Goal: Task Accomplishment & Management: Use online tool/utility

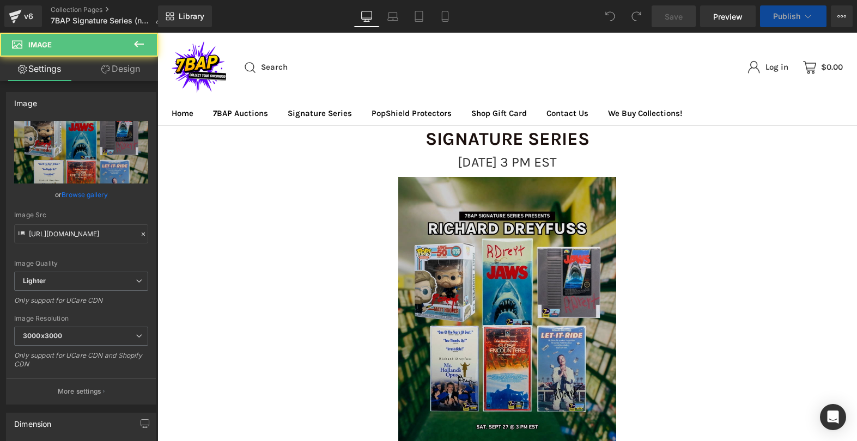
drag, startPoint x: 157, startPoint y: 33, endPoint x: 507, endPoint y: 198, distance: 386.8
click at [507, 198] on img at bounding box center [507, 313] width 218 height 272
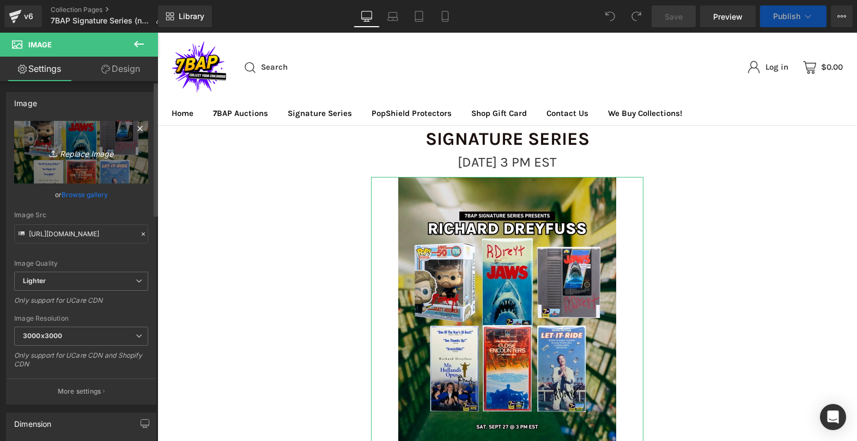
click at [89, 153] on icon "Replace Image" at bounding box center [81, 152] width 87 height 14
type input "C:\fakepath\10_4_SS_Web.webp"
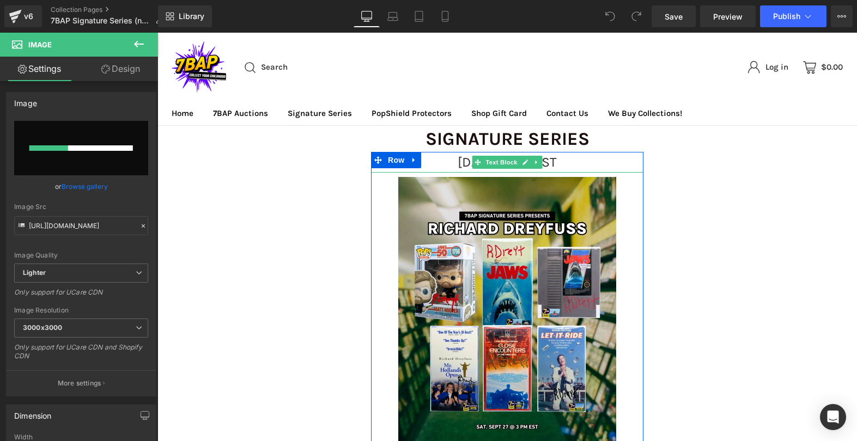
click at [458, 157] on span "[DATE] 3 PM EST" at bounding box center [507, 162] width 99 height 16
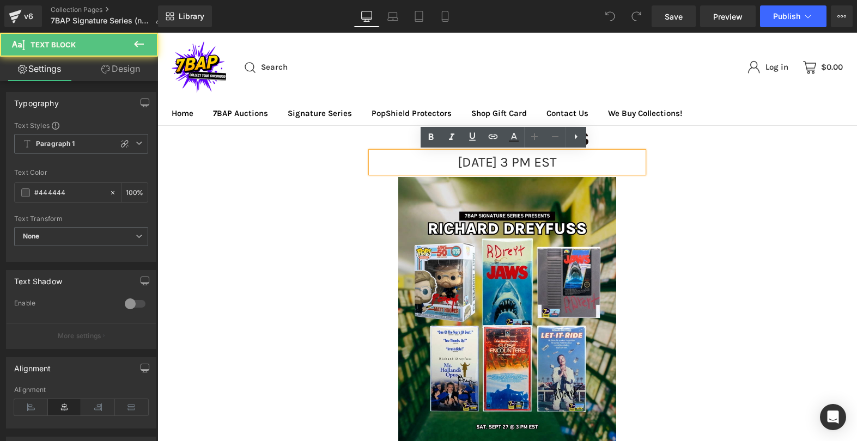
click at [503, 164] on span "[DATE] 3 PM EST" at bounding box center [507, 162] width 99 height 16
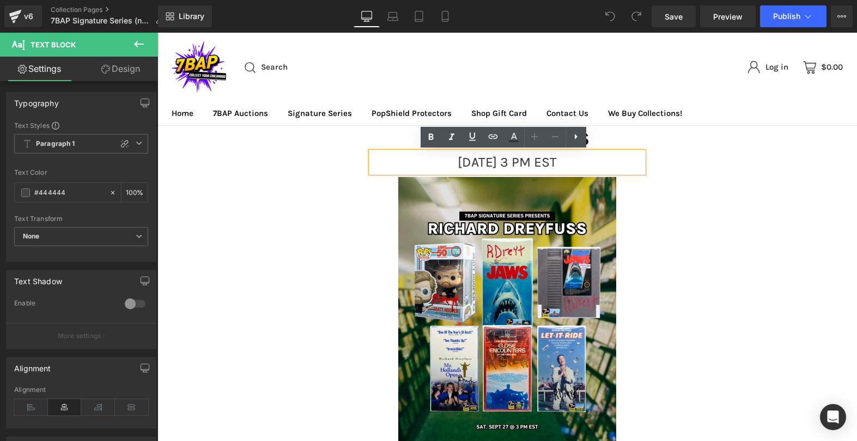
drag, startPoint x: 503, startPoint y: 164, endPoint x: 535, endPoint y: 165, distance: 31.6
click at [535, 165] on span "[DATE] 3 PM EST" at bounding box center [507, 162] width 99 height 16
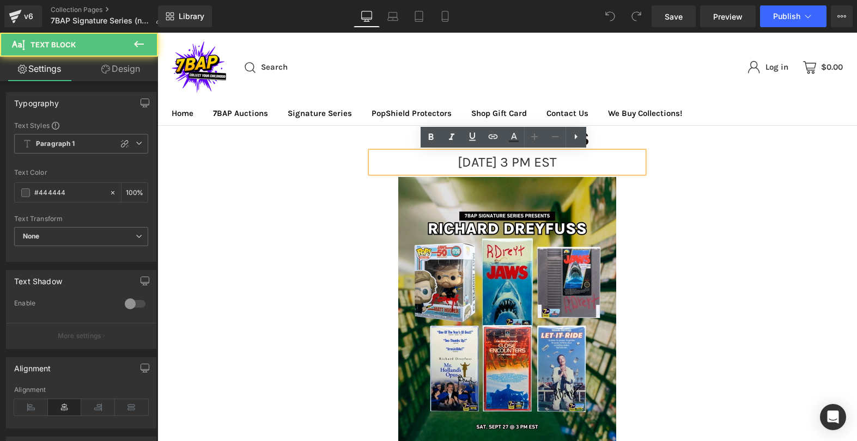
click at [539, 165] on span "[DATE] 3 PM EST" at bounding box center [507, 162] width 99 height 16
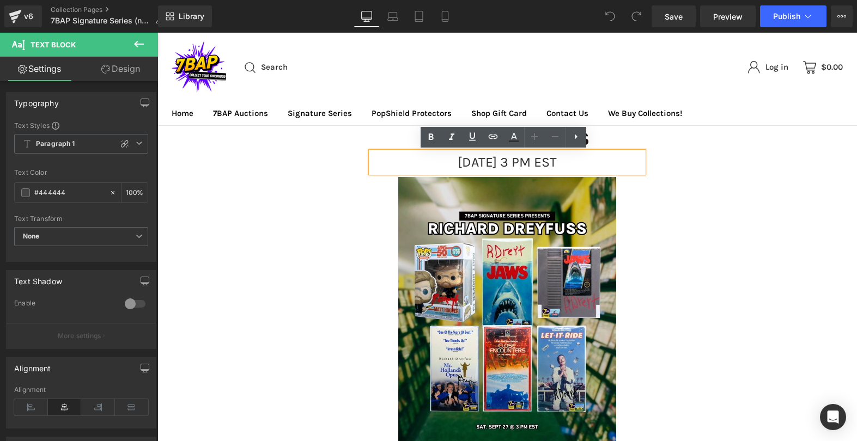
drag, startPoint x: 537, startPoint y: 160, endPoint x: 382, endPoint y: 145, distance: 155.4
click at [458, 160] on span "[DATE] 3 PM EST" at bounding box center [507, 162] width 99 height 16
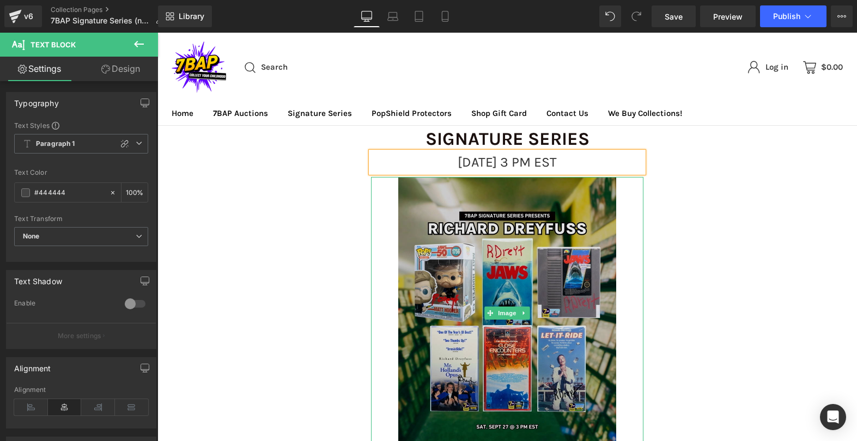
click at [478, 236] on img at bounding box center [507, 313] width 218 height 272
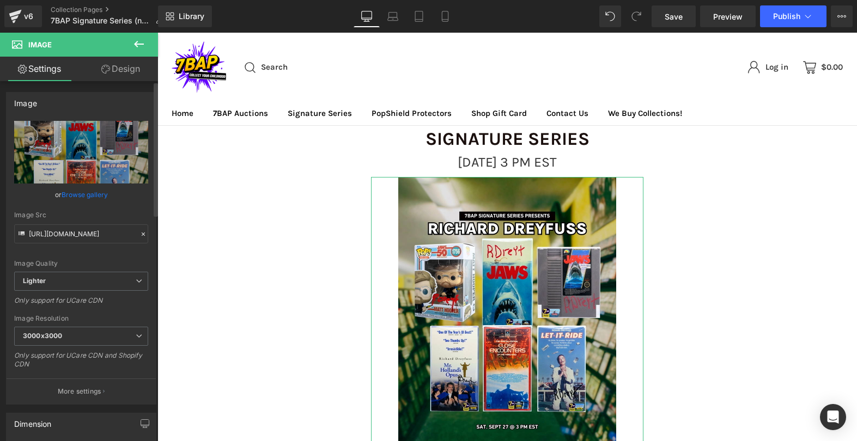
click at [90, 193] on link "Browse gallery" at bounding box center [85, 194] width 46 height 19
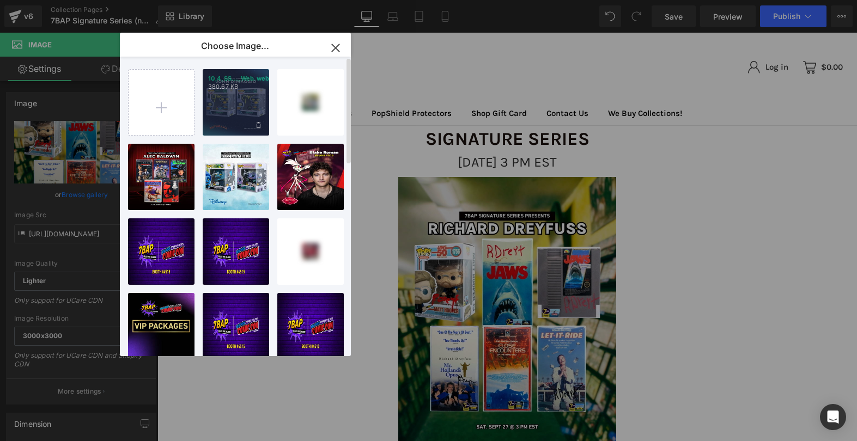
click at [229, 97] on div "10_4_SS..._Web.webp 380.67 KB" at bounding box center [236, 102] width 66 height 66
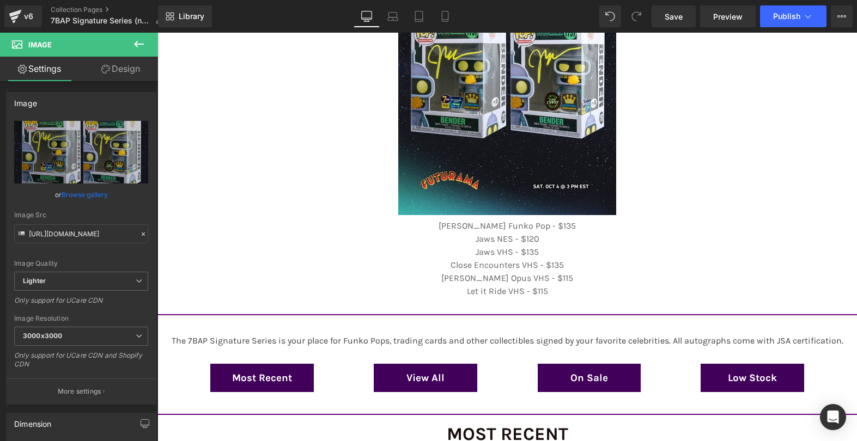
scroll to position [235, 0]
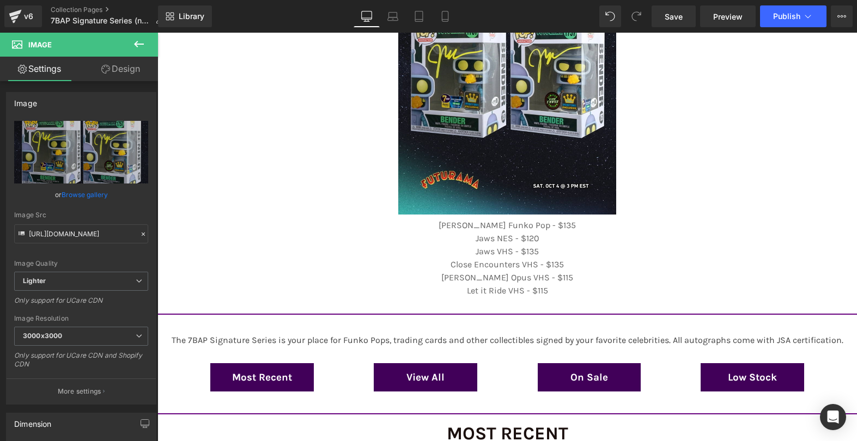
click at [517, 240] on p "Jaws NES - $120" at bounding box center [507, 238] width 272 height 13
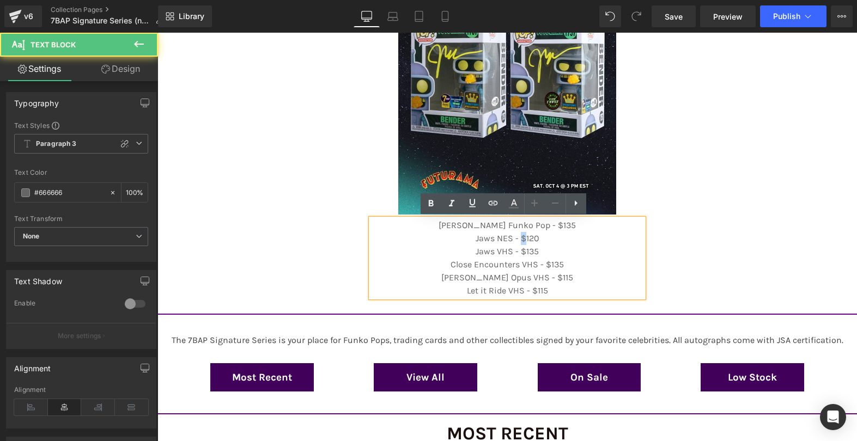
click at [517, 240] on p "Jaws NES - $120" at bounding box center [507, 238] width 272 height 13
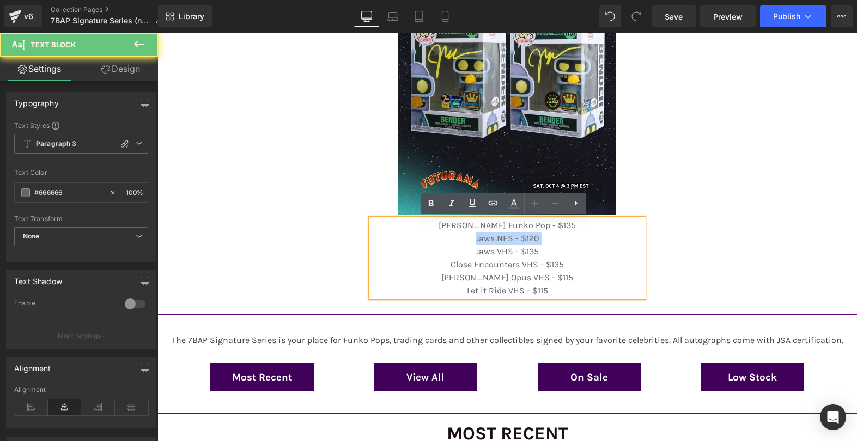
click at [517, 240] on p "Jaws NES - $120" at bounding box center [507, 238] width 272 height 13
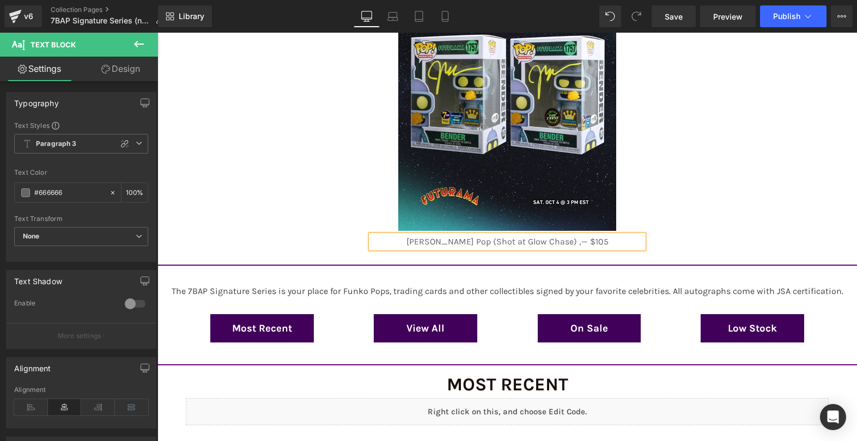
scroll to position [204, 0]
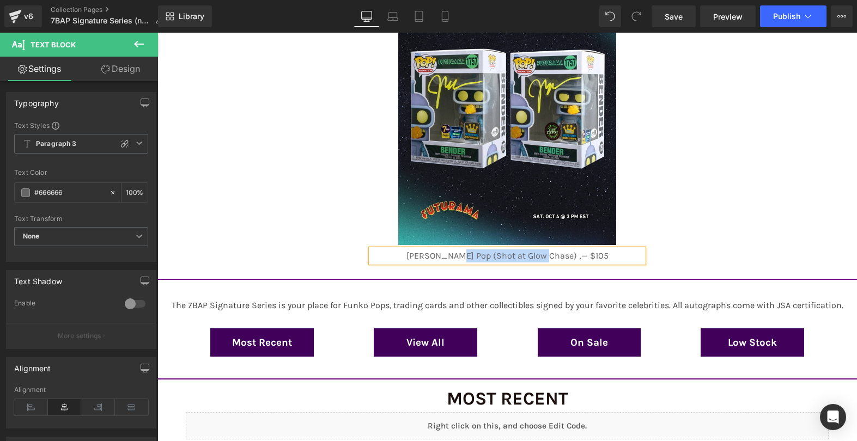
drag, startPoint x: 554, startPoint y: 256, endPoint x: 471, endPoint y: 256, distance: 82.8
click at [471, 256] on p "[PERSON_NAME] Pop (Shot at Glow Chase) ‚— $105" at bounding box center [507, 256] width 272 height 13
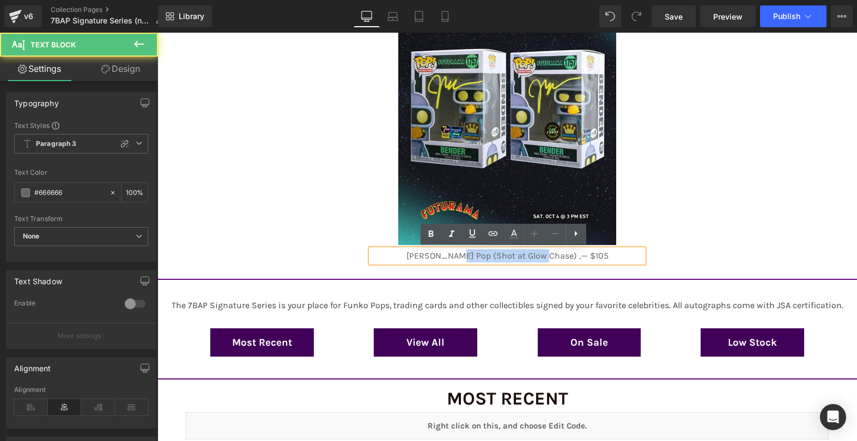
click at [544, 256] on p "[PERSON_NAME] Pop (Shot at Glow Chase) ‚— $105" at bounding box center [507, 256] width 272 height 13
drag, startPoint x: 544, startPoint y: 256, endPoint x: 476, endPoint y: 251, distance: 68.8
click at [476, 251] on p "[PERSON_NAME] Pop (Shot at Glow Chase) ‚— $105" at bounding box center [507, 256] width 272 height 13
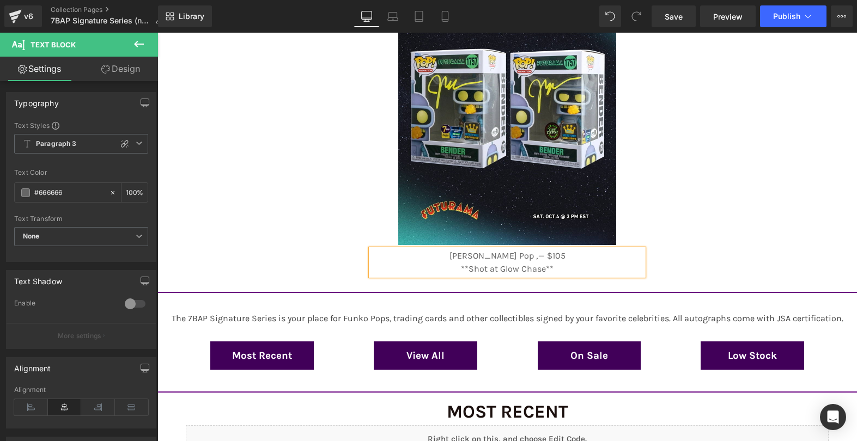
click at [515, 258] on p "[PERSON_NAME] Pop ‚— $105 **Shot at Glow Chase**" at bounding box center [507, 263] width 272 height 26
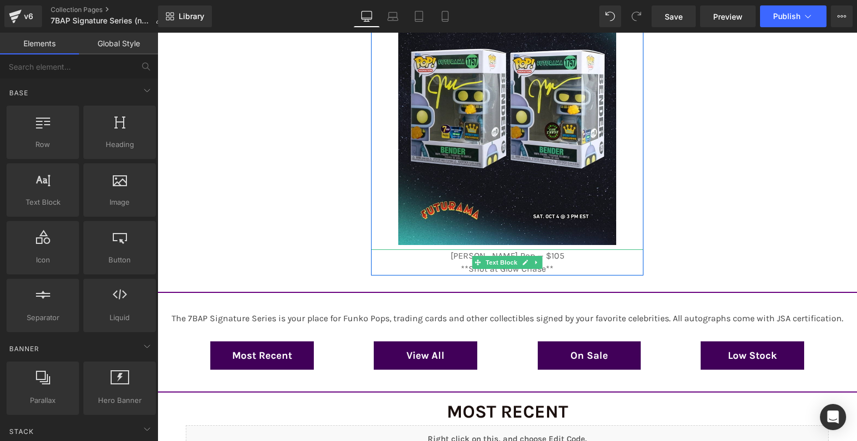
click at [450, 262] on p "[PERSON_NAME] Pop — $105 **Shot at Glow Chase**" at bounding box center [507, 263] width 272 height 26
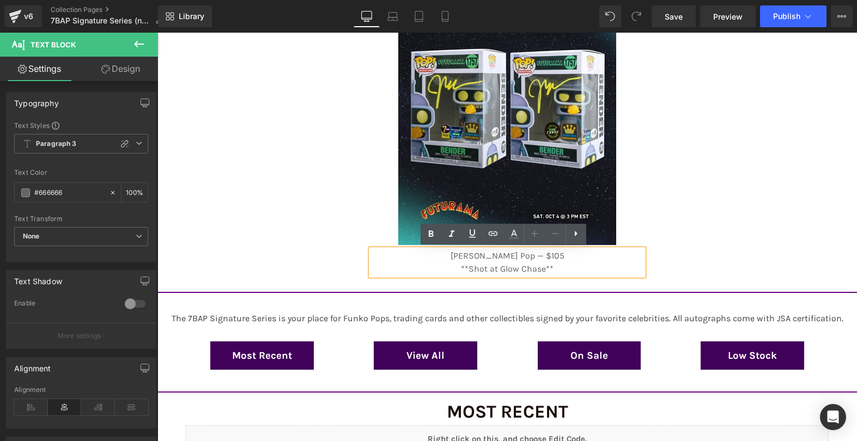
click at [497, 254] on p "[PERSON_NAME] Pop — $105 **Shot at Glow Chase**" at bounding box center [507, 263] width 272 height 26
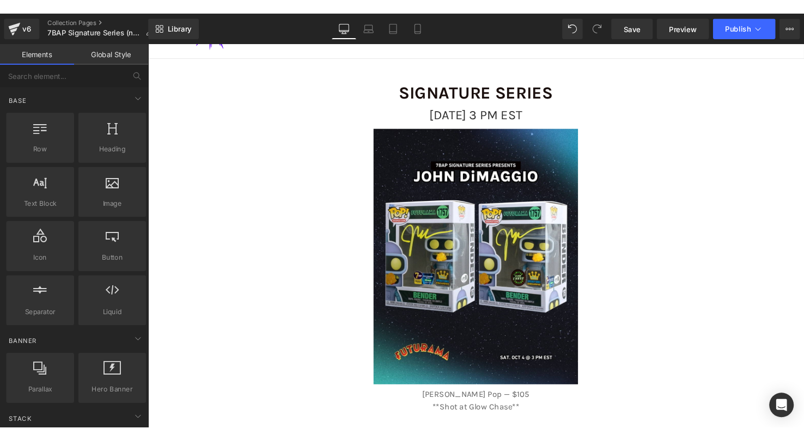
scroll to position [248, 0]
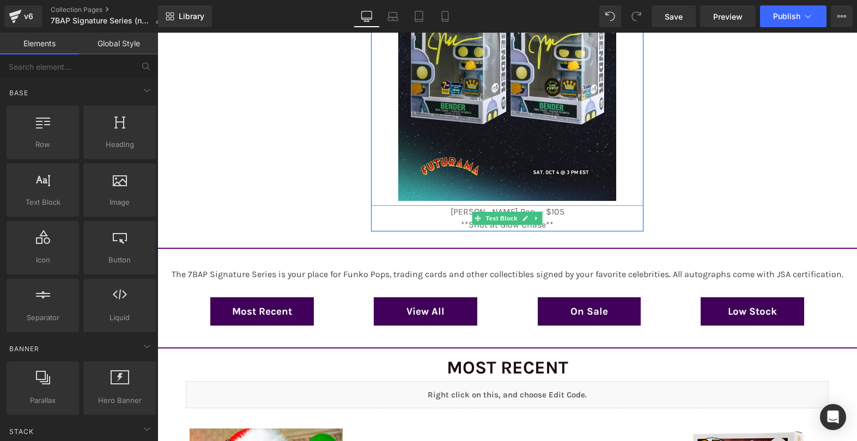
click at [520, 224] on link at bounding box center [525, 218] width 11 height 13
click at [518, 224] on p "[PERSON_NAME] Pop — $105 **Shot at Glow Chase**" at bounding box center [507, 218] width 272 height 26
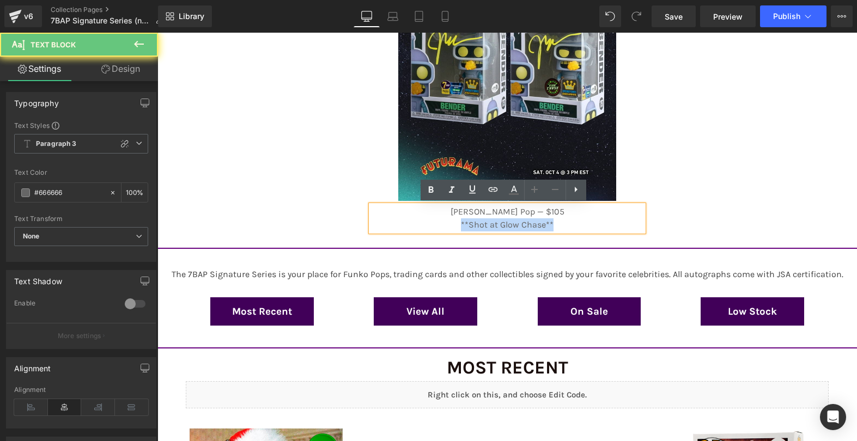
click at [518, 224] on p "[PERSON_NAME] Pop — $105 **Shot at Glow Chase**" at bounding box center [507, 218] width 272 height 26
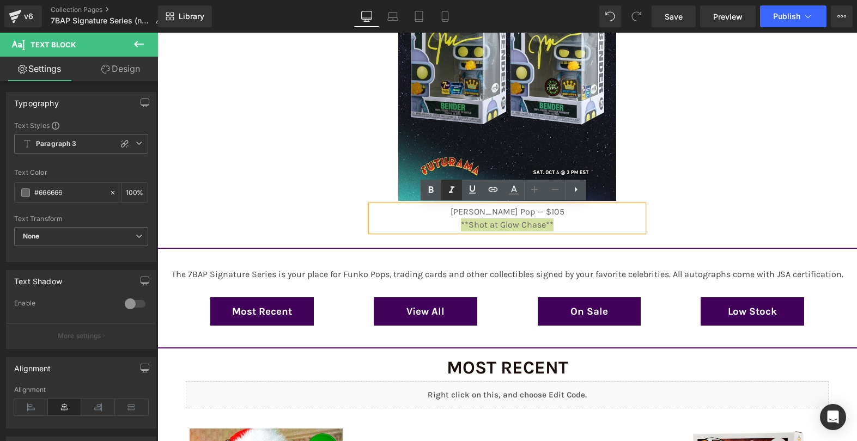
click at [446, 187] on icon at bounding box center [451, 190] width 13 height 13
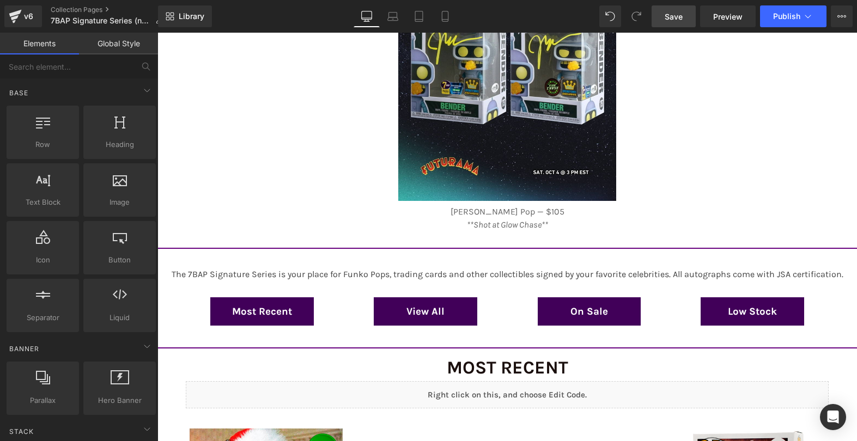
click at [671, 14] on span "Save" at bounding box center [674, 16] width 18 height 11
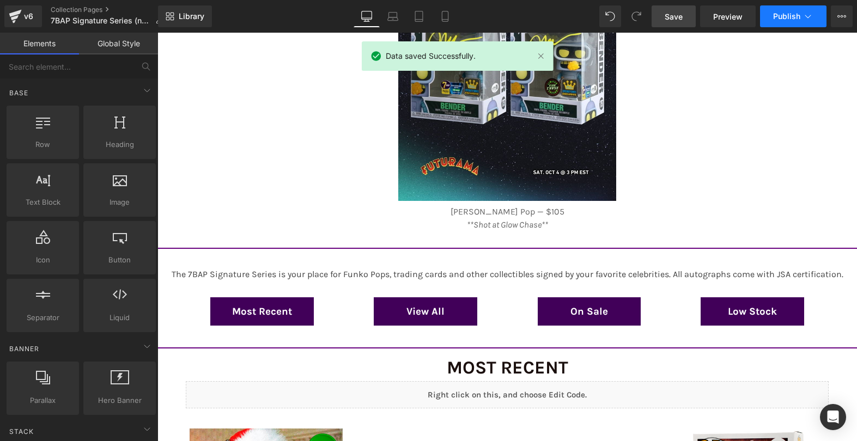
click at [776, 15] on span "Publish" at bounding box center [786, 16] width 27 height 9
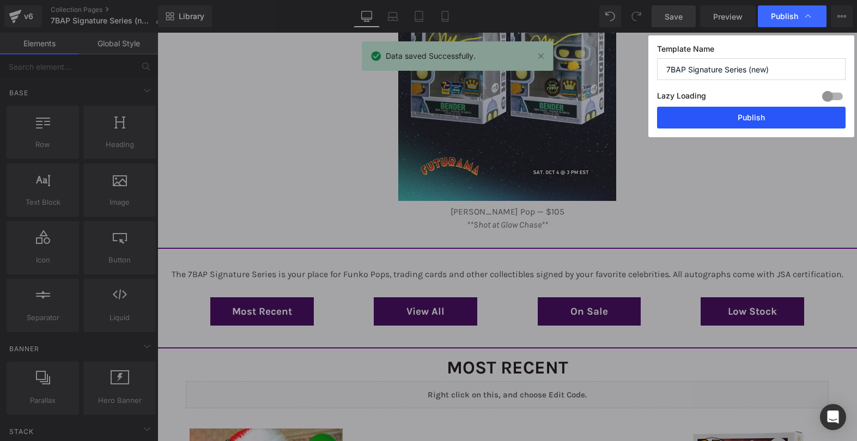
click at [737, 125] on button "Publish" at bounding box center [751, 118] width 189 height 22
